Goal: Task Accomplishment & Management: Manage account settings

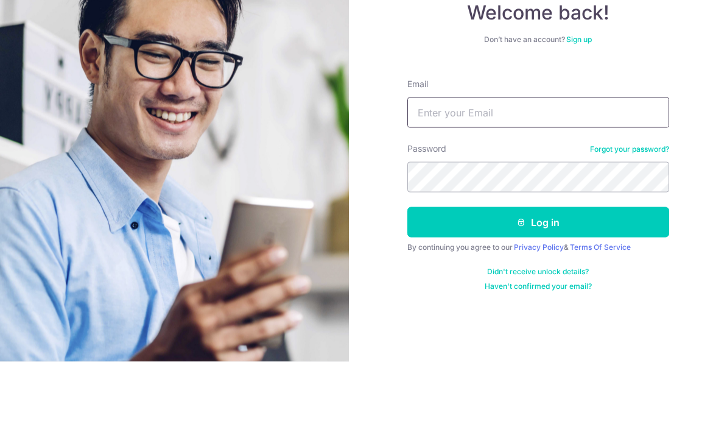
type input "Darelite@yahoo.com"
click at [538, 288] on button "Log in" at bounding box center [538, 303] width 262 height 30
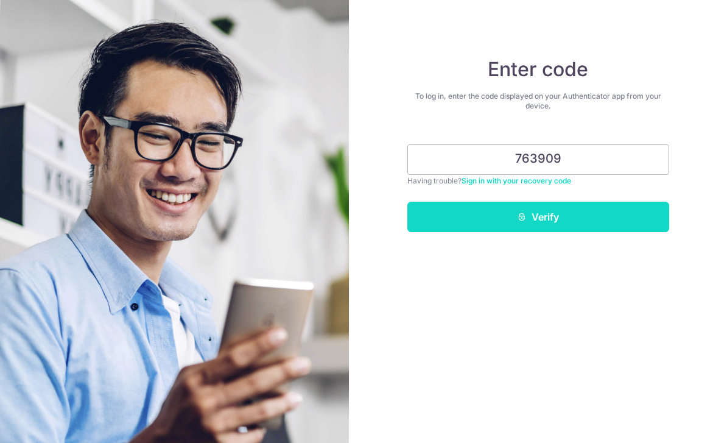
type input "763909"
click at [530, 225] on button "Verify" at bounding box center [538, 217] width 262 height 30
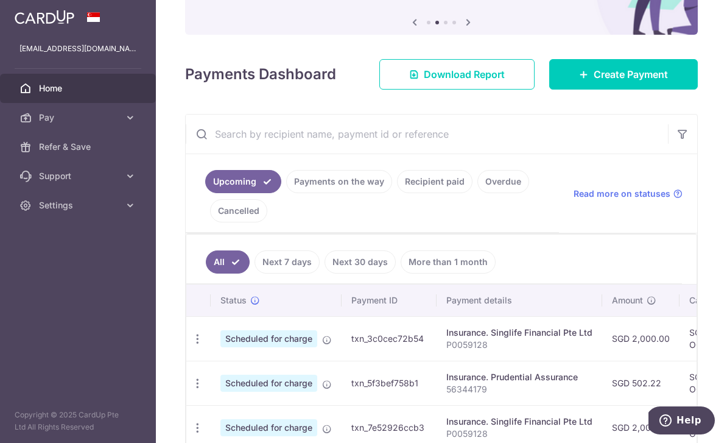
scroll to position [127, 0]
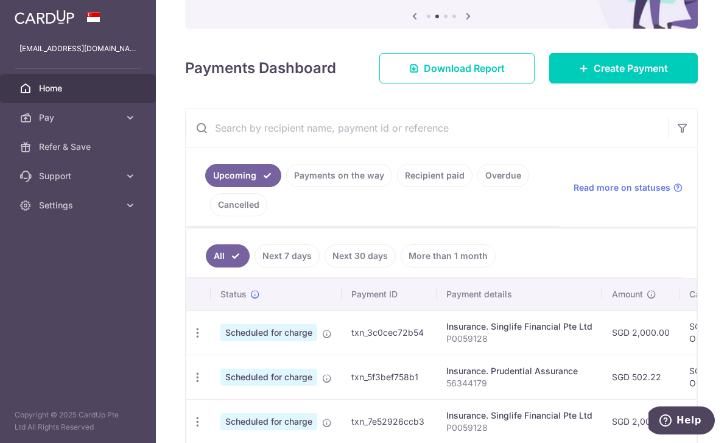
click at [397, 187] on link "Recipient paid" at bounding box center [434, 175] width 75 height 23
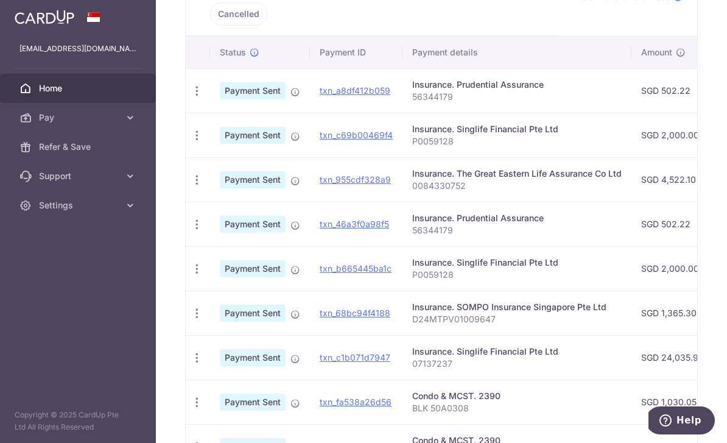
scroll to position [317, 0]
click at [412, 225] on div "Insurance. Prudential Assurance" at bounding box center [516, 218] width 209 height 12
